Goal: Register for event/course

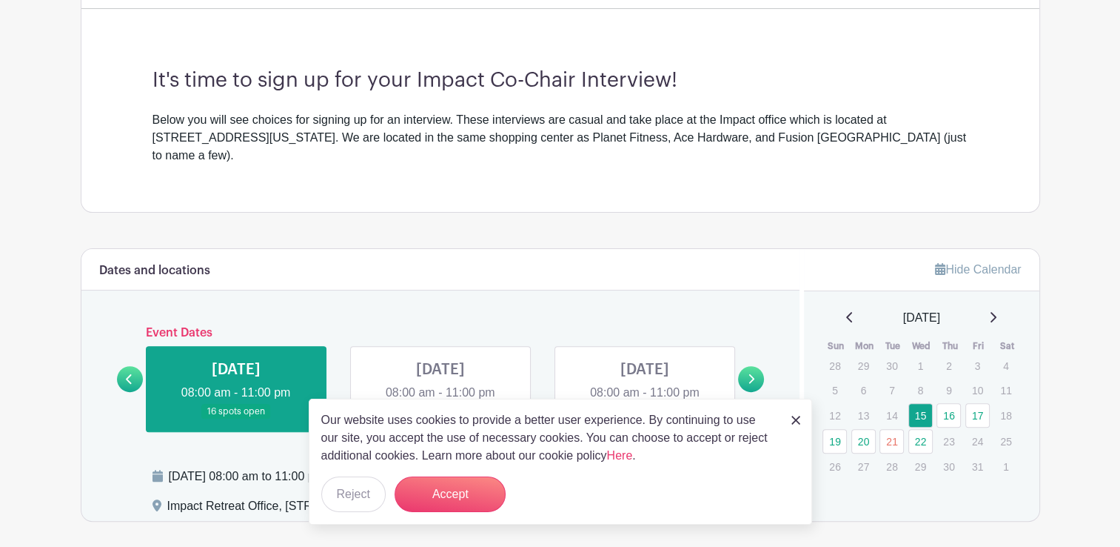
scroll to position [412, 0]
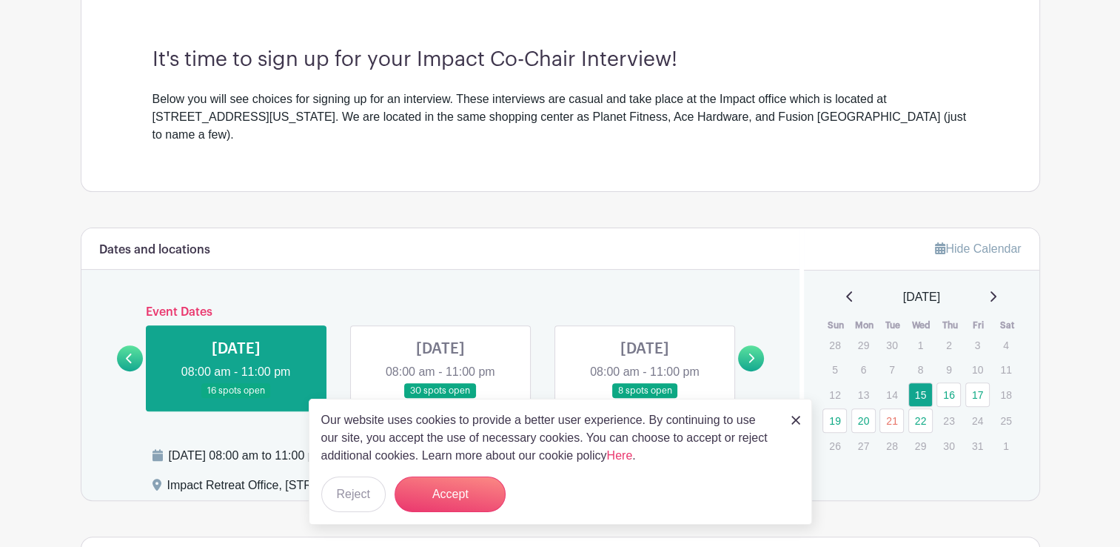
click at [794, 417] on img at bounding box center [796, 419] width 9 height 9
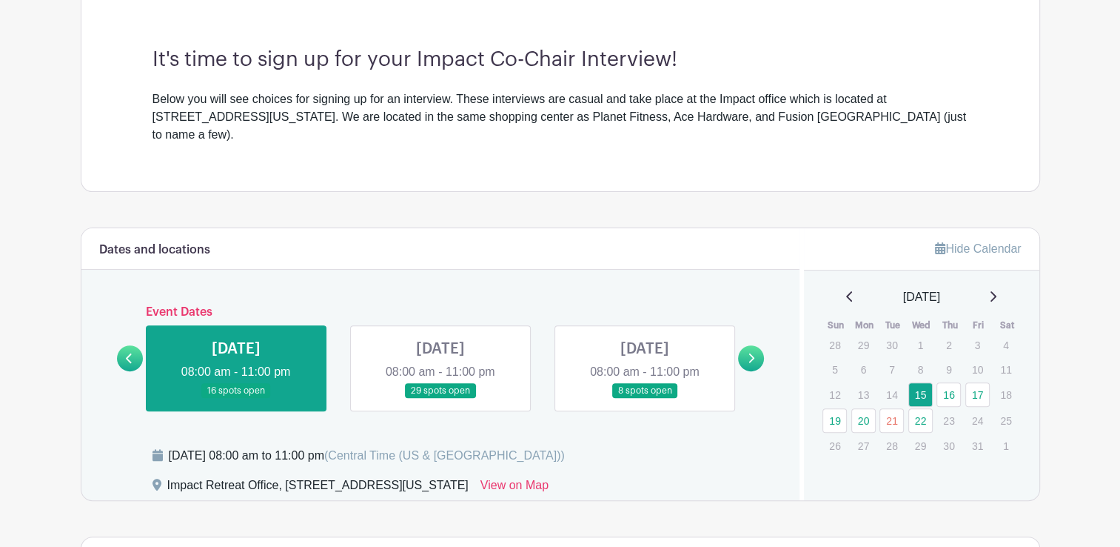
click at [236, 398] on link at bounding box center [236, 398] width 0 height 0
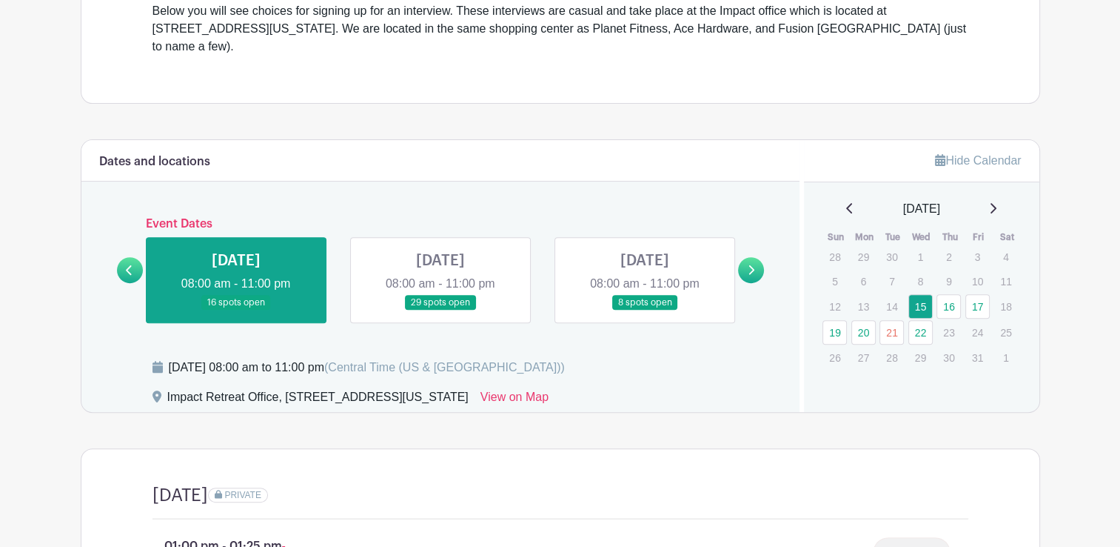
scroll to position [512, 0]
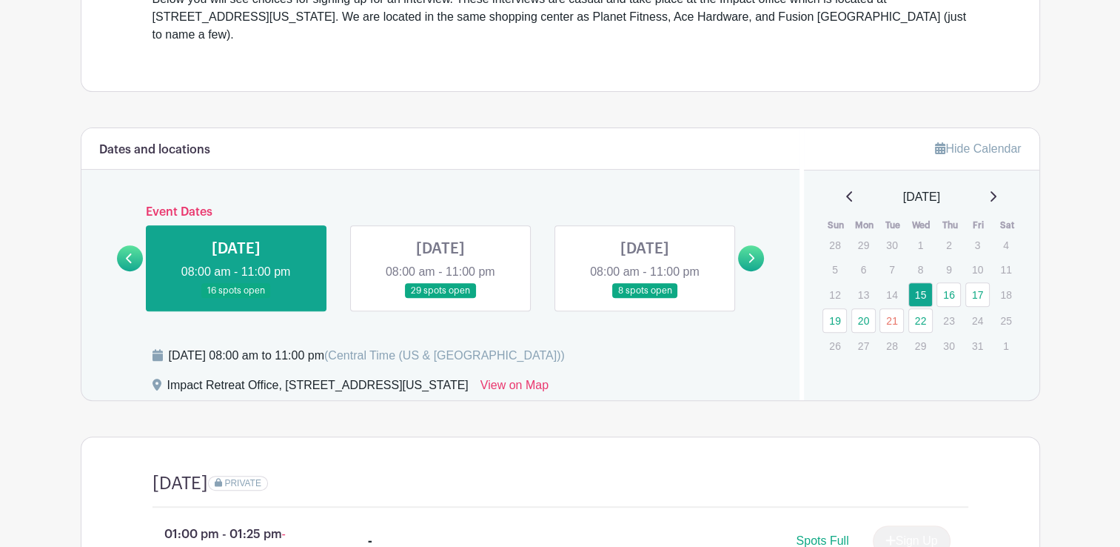
click at [441, 298] on link at bounding box center [441, 298] width 0 height 0
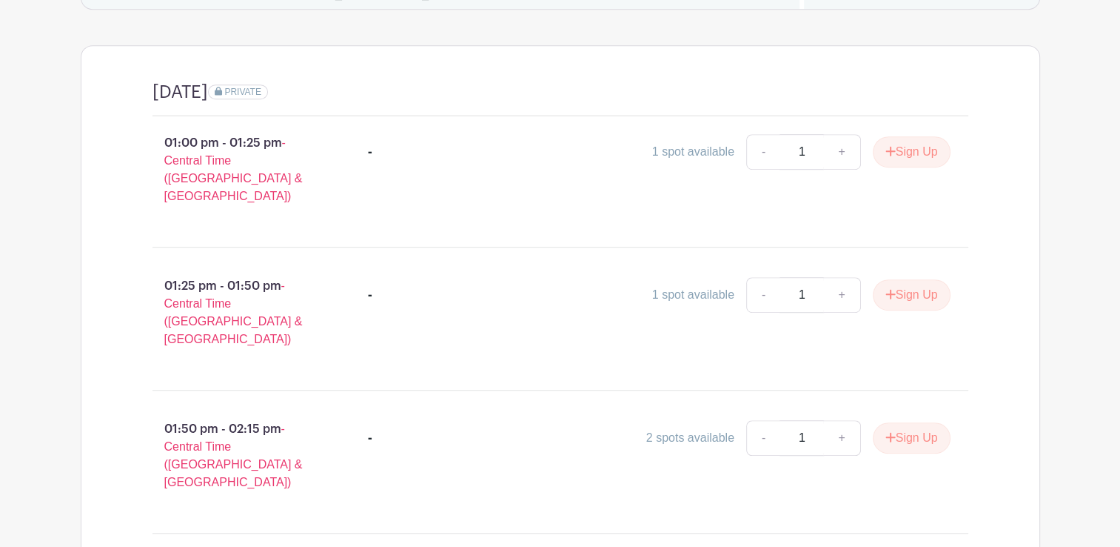
scroll to position [903, 0]
click at [907, 136] on button "Sign Up" at bounding box center [912, 151] width 78 height 31
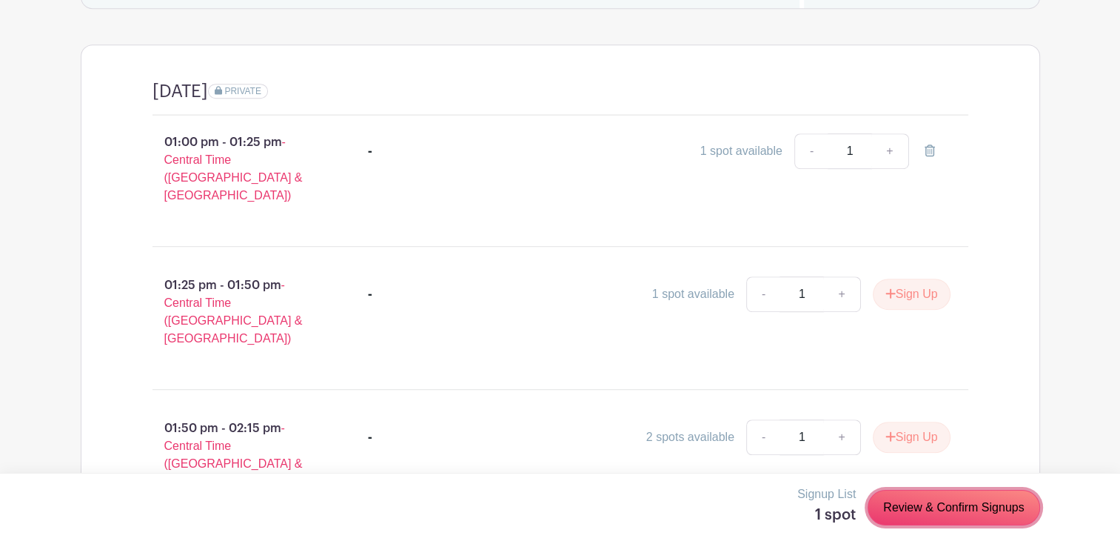
click at [934, 507] on link "Review & Confirm Signups" at bounding box center [954, 507] width 172 height 36
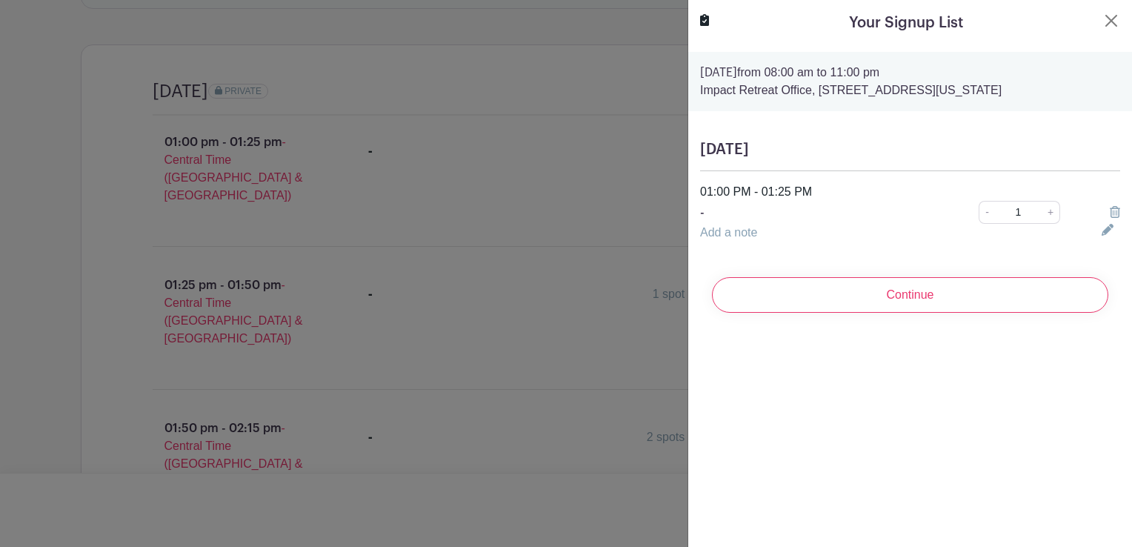
click at [910, 301] on input "Continue" at bounding box center [910, 295] width 396 height 36
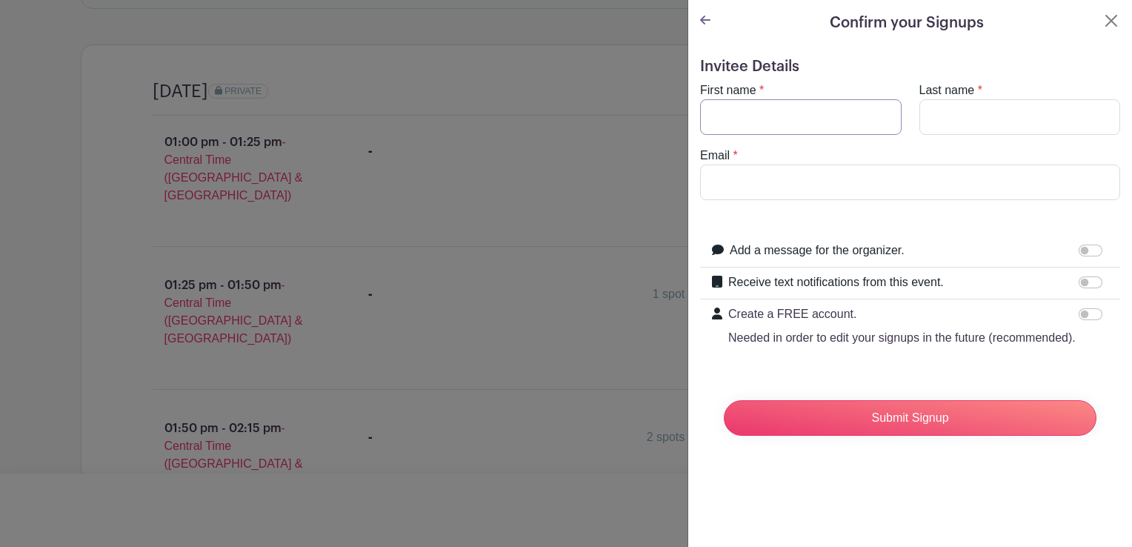
click at [779, 111] on input "First name" at bounding box center [800, 117] width 201 height 36
type input "[PERSON_NAME]"
click at [950, 127] on input "Last name" at bounding box center [1019, 117] width 201 height 36
type input "[PERSON_NAME]"
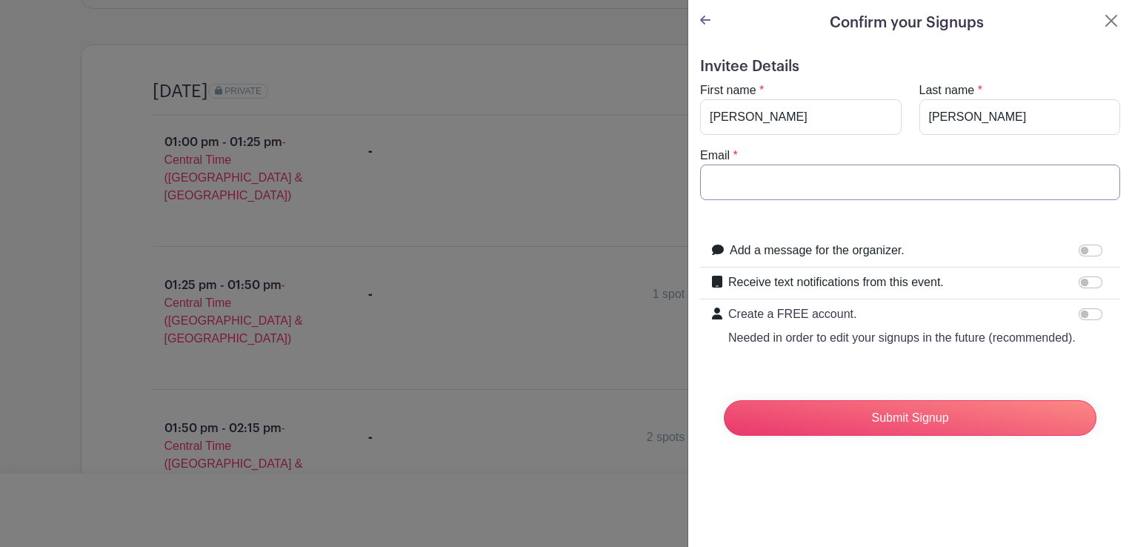
click at [796, 175] on input "Email" at bounding box center [910, 182] width 420 height 36
type input "[EMAIL_ADDRESS][DOMAIN_NAME]"
click at [858, 428] on input "Submit Signup" at bounding box center [909, 418] width 372 height 36
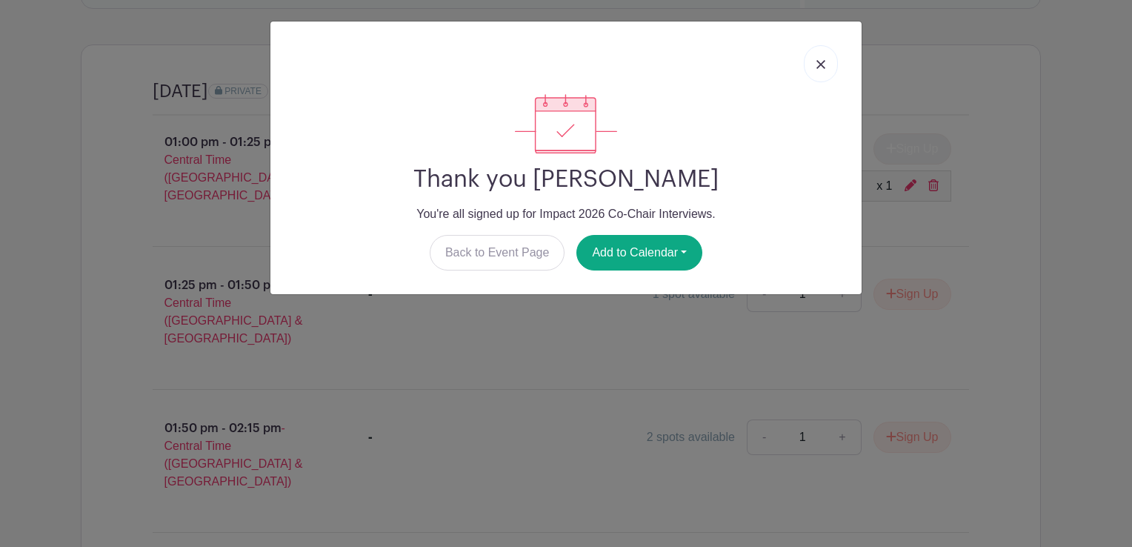
click at [814, 70] on link at bounding box center [820, 63] width 34 height 37
